Goal: Transaction & Acquisition: Purchase product/service

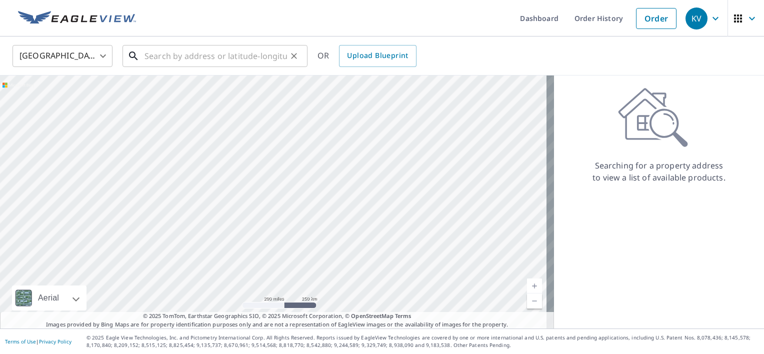
click at [167, 54] on input "text" at bounding box center [216, 56] width 143 height 28
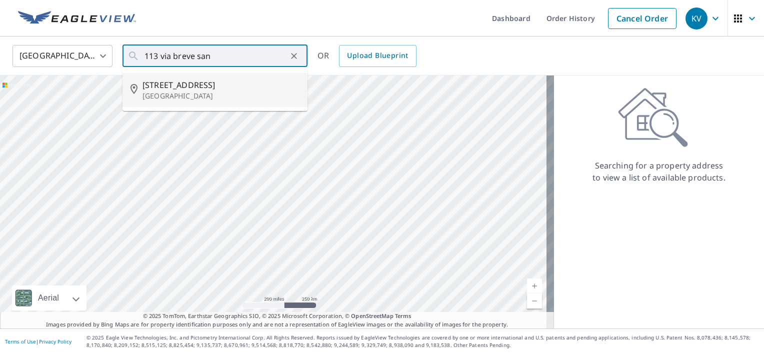
type input "[STREET_ADDRESS]"
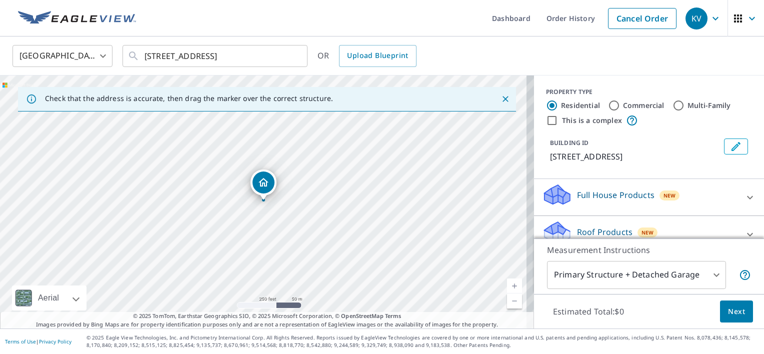
click at [600, 224] on div "Roof Products New" at bounding box center [640, 234] width 196 height 29
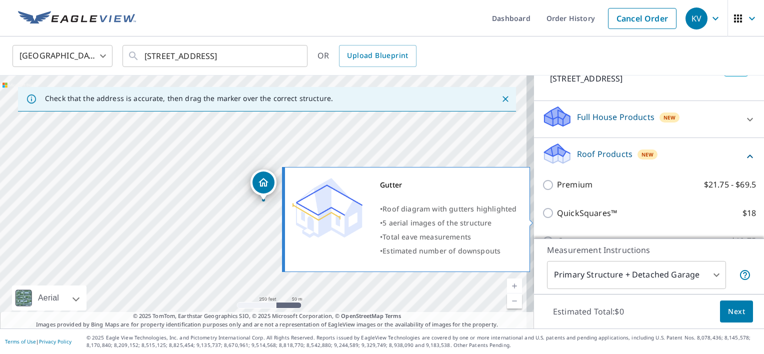
scroll to position [100, 0]
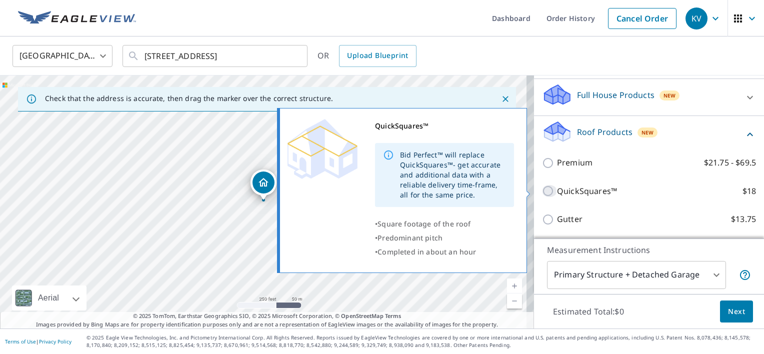
click at [542, 189] on input "QuickSquares™ $18" at bounding box center [549, 191] width 15 height 12
checkbox input "true"
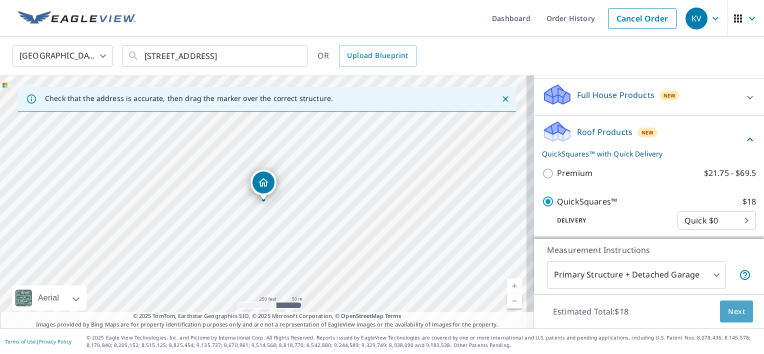
click at [734, 313] on span "Next" at bounding box center [736, 312] width 17 height 13
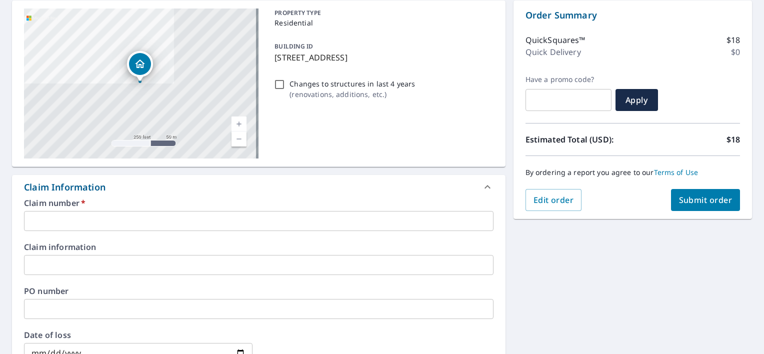
scroll to position [250, 0]
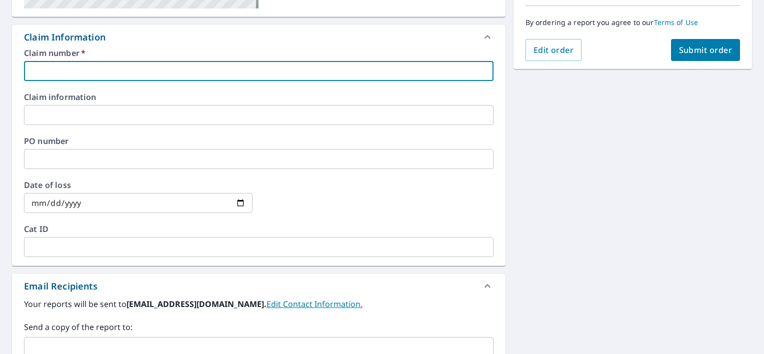
paste input "2198846"
type input "2198846"
checkbox input "true"
type input "2198846"
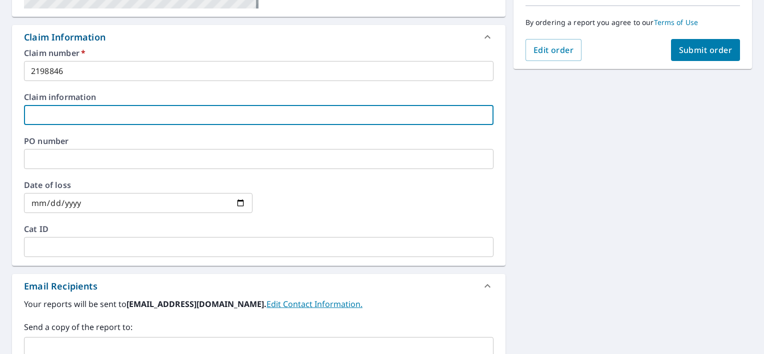
paste input "2198846"
type input "2198846"
checkbox input "true"
type input "2198846"
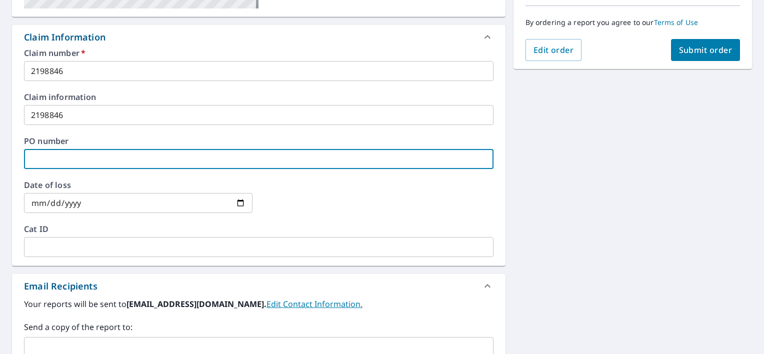
paste input "2198846"
type input "2198846"
checkbox input "true"
type input "2198846"
click at [702, 49] on span "Submit order" at bounding box center [706, 50] width 54 height 11
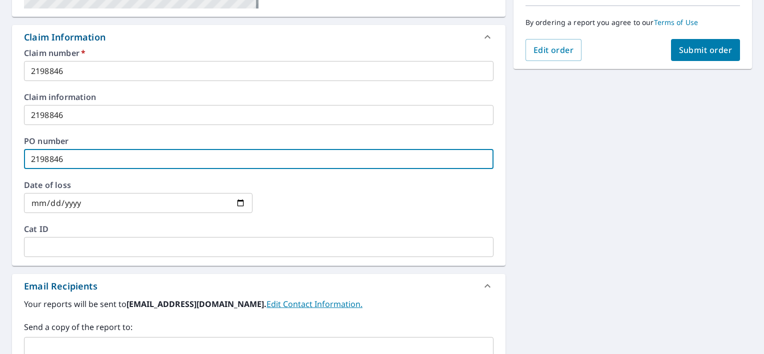
checkbox input "true"
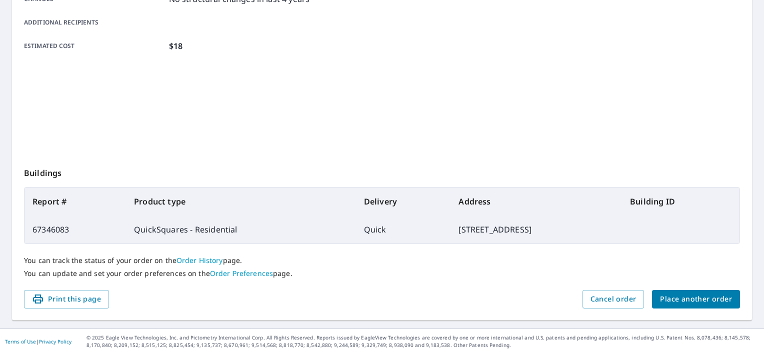
scroll to position [234, 0]
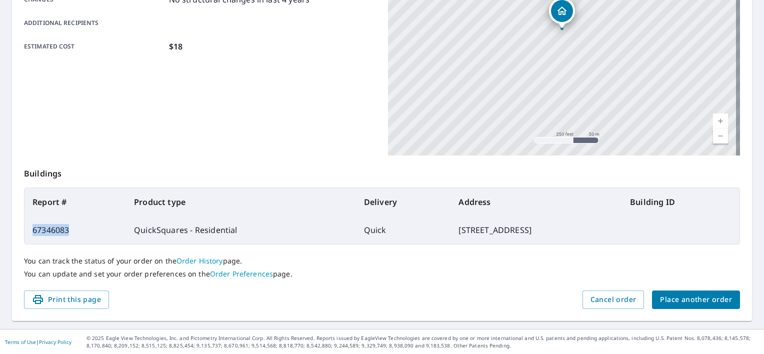
drag, startPoint x: 70, startPoint y: 228, endPoint x: 29, endPoint y: 228, distance: 41.0
click at [29, 228] on td "67346083" at bounding box center [76, 230] width 102 height 28
drag, startPoint x: 29, startPoint y: 228, endPoint x: 40, endPoint y: 228, distance: 11.5
copy td "67346083"
click at [693, 298] on span "Place another order" at bounding box center [696, 300] width 72 height 13
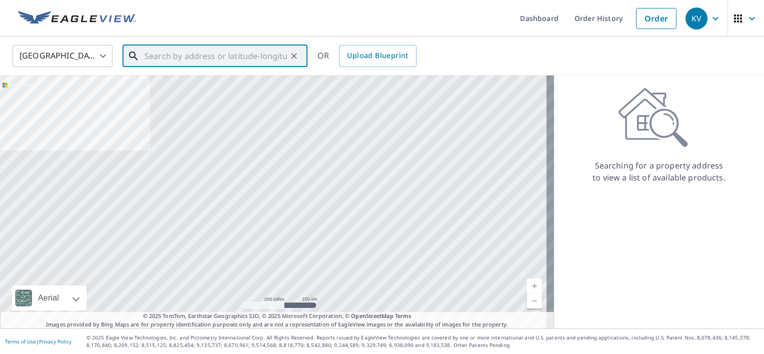
click at [160, 62] on input "text" at bounding box center [216, 56] width 143 height 28
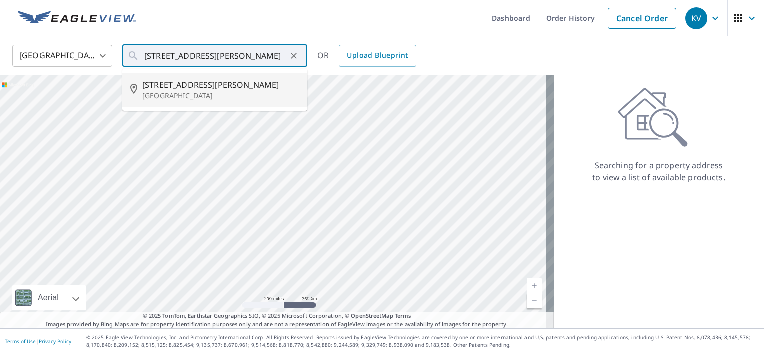
type input "[STREET_ADDRESS][PERSON_NAME]"
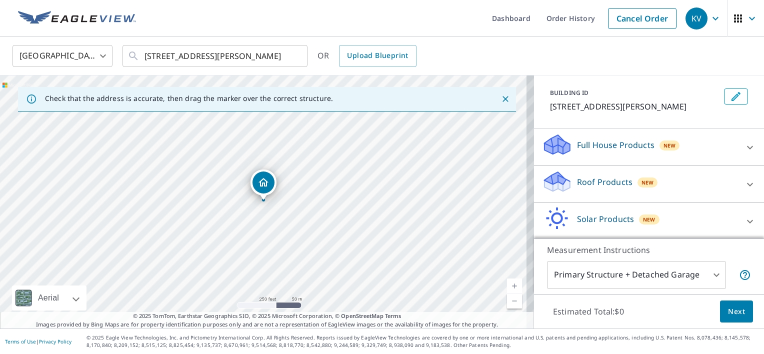
scroll to position [100, 0]
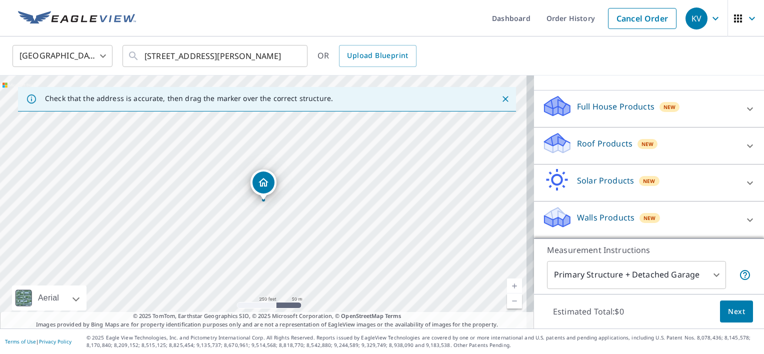
click at [588, 144] on p "Roof Products" at bounding box center [605, 144] width 56 height 12
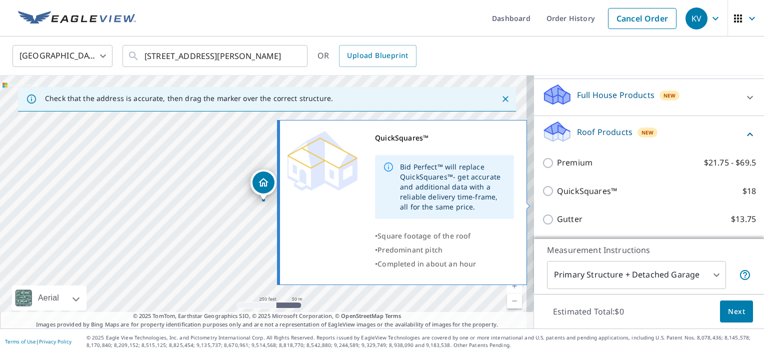
click at [542, 197] on input "QuickSquares™ $18" at bounding box center [549, 191] width 15 height 12
checkbox input "true"
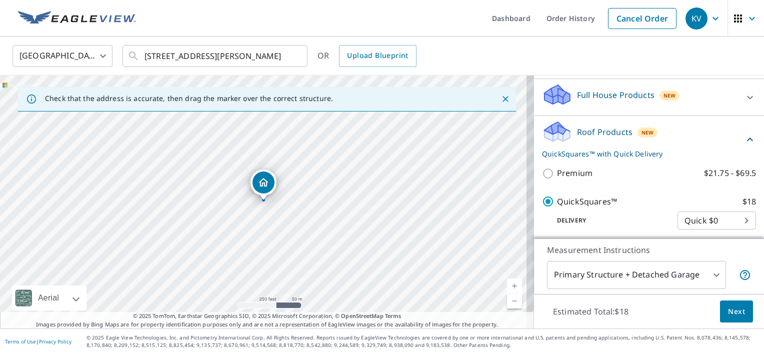
click at [734, 316] on span "Next" at bounding box center [736, 312] width 17 height 13
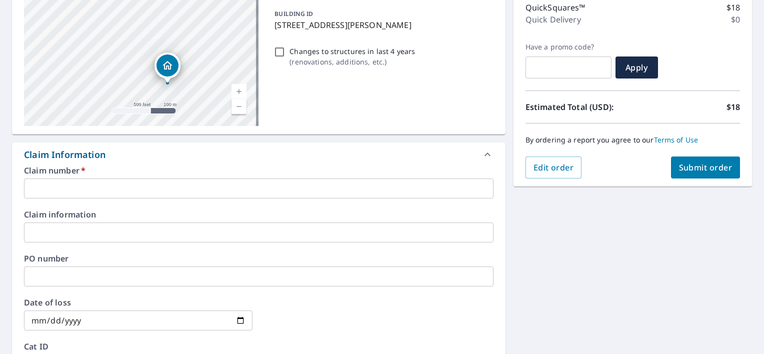
scroll to position [150, 0]
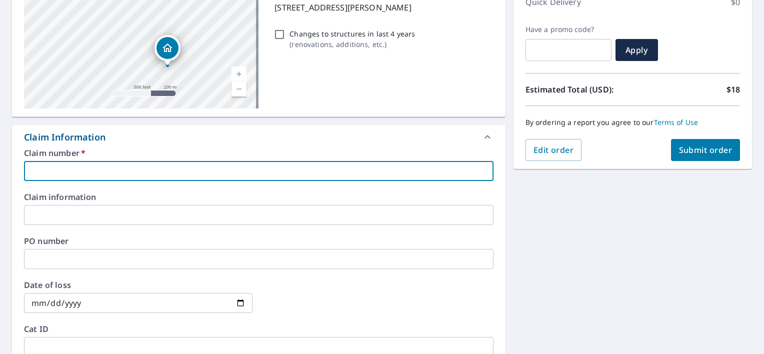
paste input "2198859"
type input "2198859"
checkbox input "true"
type input "2198859"
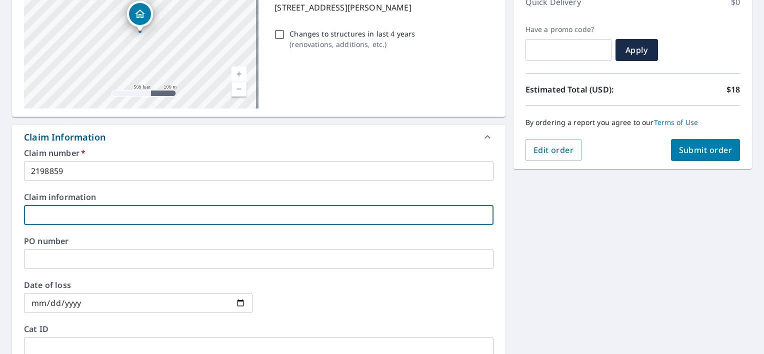
paste input "2198859"
type input "2198859"
checkbox input "true"
type input "2198859"
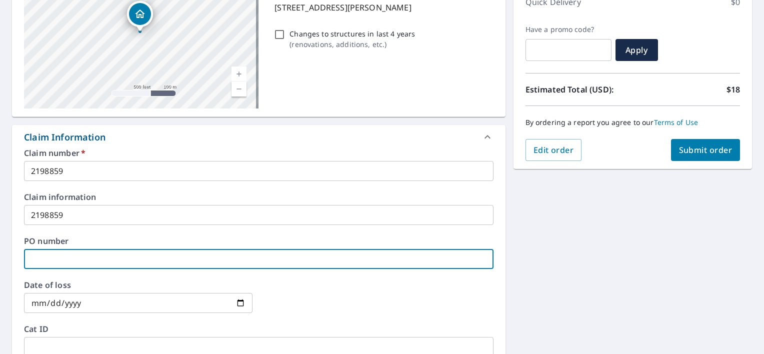
paste input "2198859"
type input "2198859"
checkbox input "true"
type input "2198859"
click at [700, 150] on span "Submit order" at bounding box center [706, 150] width 54 height 11
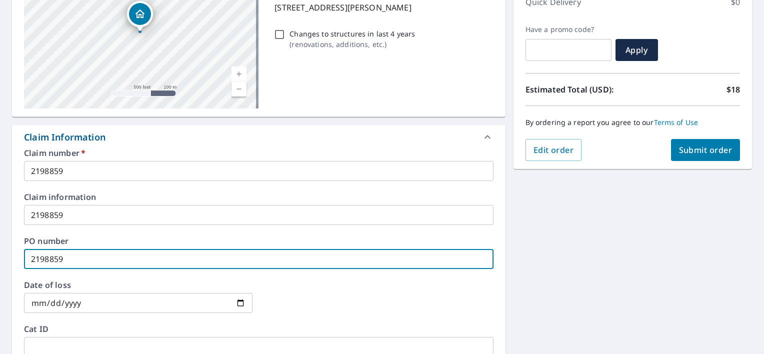
checkbox input "true"
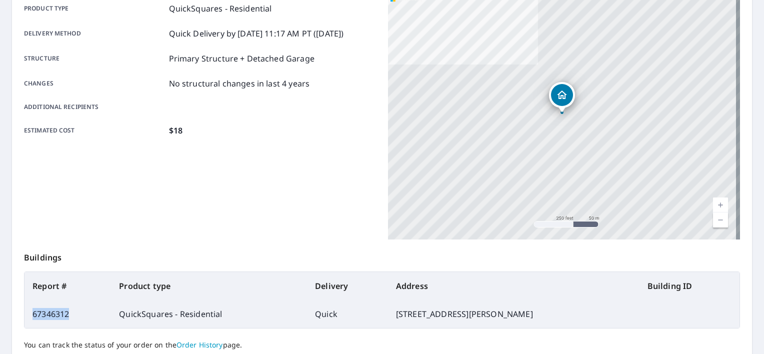
drag, startPoint x: 69, startPoint y: 314, endPoint x: 26, endPoint y: 313, distance: 42.5
click at [26, 313] on td "67346312" at bounding box center [68, 314] width 87 height 28
drag, startPoint x: 26, startPoint y: 313, endPoint x: 44, endPoint y: 310, distance: 18.2
copy td "67346312"
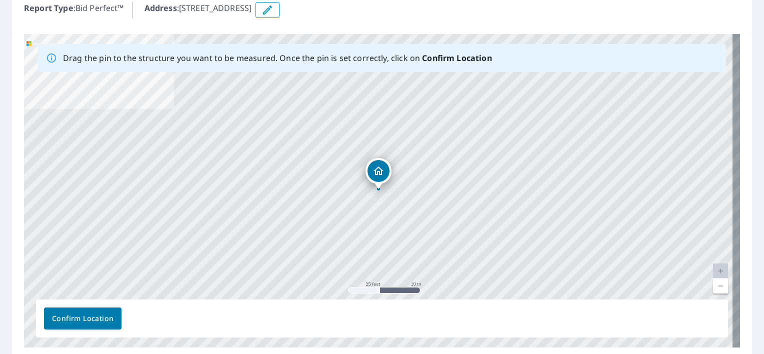
scroll to position [163, 0]
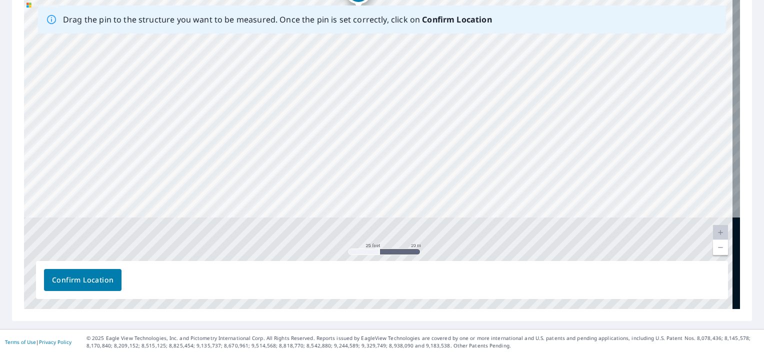
click at [388, 48] on div "[STREET_ADDRESS]" at bounding box center [382, 152] width 716 height 314
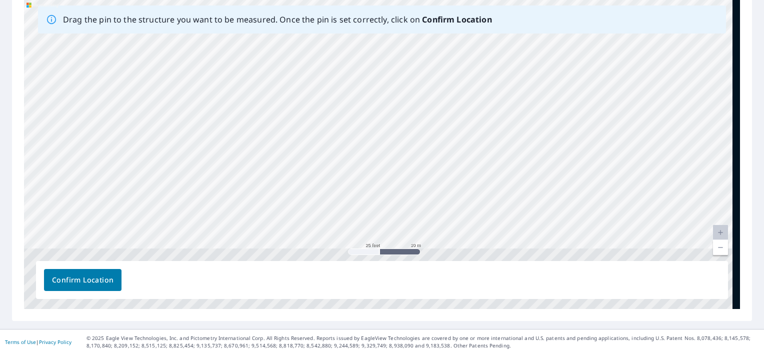
drag, startPoint x: 447, startPoint y: 176, endPoint x: 396, endPoint y: 70, distance: 117.4
click at [396, 70] on div "[STREET_ADDRESS]" at bounding box center [382, 152] width 716 height 314
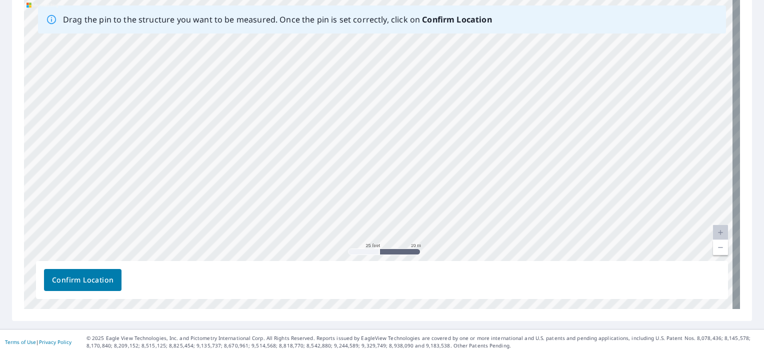
click at [404, 189] on div "[STREET_ADDRESS]" at bounding box center [382, 152] width 716 height 314
drag, startPoint x: 379, startPoint y: 137, endPoint x: 406, endPoint y: 238, distance: 104.7
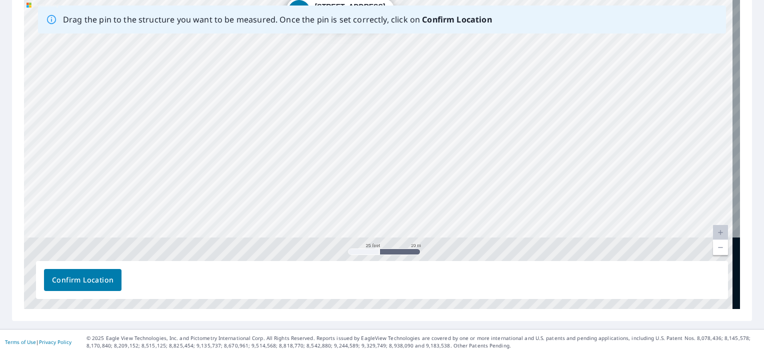
click at [400, 65] on div "[STREET_ADDRESS]" at bounding box center [382, 152] width 716 height 314
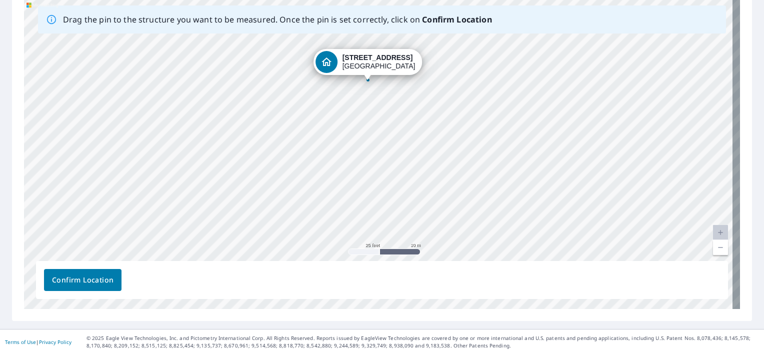
click at [414, 136] on div "[STREET_ADDRESS]" at bounding box center [382, 152] width 716 height 314
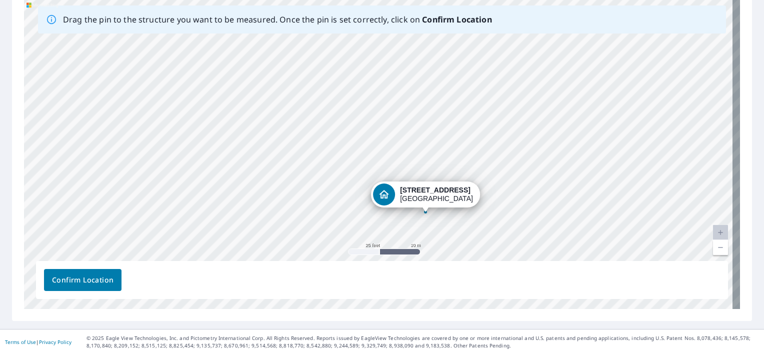
drag, startPoint x: 378, startPoint y: 90, endPoint x: 424, endPoint y: 194, distance: 114.4
click at [424, 194] on div "[STREET_ADDRESS]" at bounding box center [382, 152] width 716 height 314
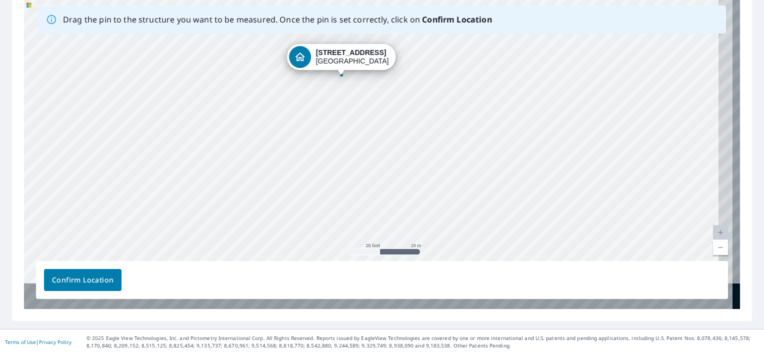
click at [432, 126] on div "[STREET_ADDRESS]" at bounding box center [382, 152] width 716 height 314
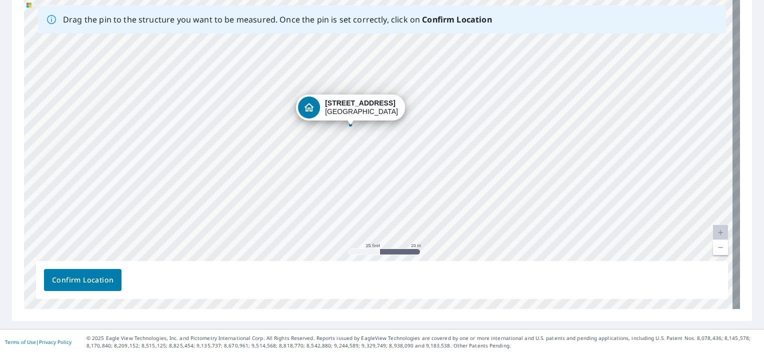
drag, startPoint x: 338, startPoint y: 58, endPoint x: 347, endPoint y: 108, distance: 50.8
click at [347, 108] on div "[STREET_ADDRESS]" at bounding box center [382, 152] width 716 height 314
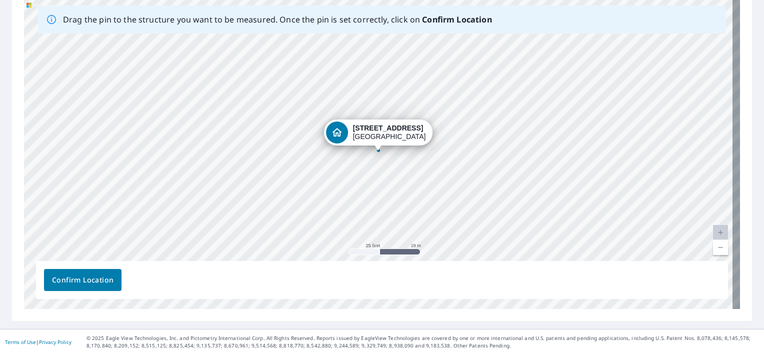
click at [74, 282] on span "Confirm Location" at bounding box center [83, 280] width 62 height 13
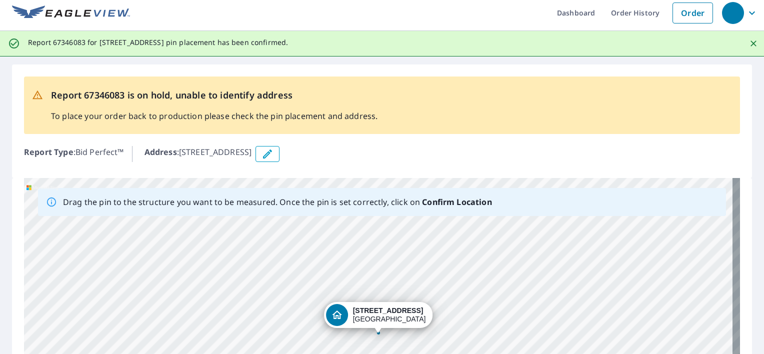
scroll to position [0, 0]
